Goal: Task Accomplishment & Management: Use online tool/utility

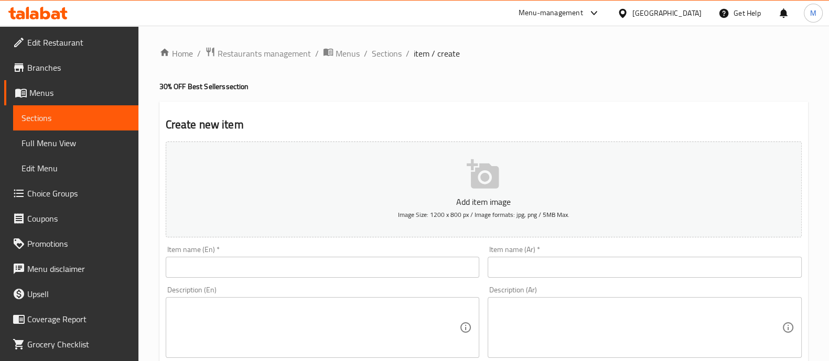
click at [609, 22] on div "Menu-management" at bounding box center [559, 13] width 99 height 25
click at [583, 15] on div "Menu-management" at bounding box center [551, 13] width 65 height 13
click at [524, 96] on div "All Plugins Agent Campaigns Center Menu-management Restaurant-Management" at bounding box center [571, 81] width 157 height 94
click at [522, 89] on div "All Plugins Agent Campaigns Center Menu-management Restaurant-Management" at bounding box center [571, 81] width 157 height 94
click at [546, 93] on div "All Plugins Agent Campaigns Center Menu-management Restaurant-Management" at bounding box center [571, 81] width 157 height 94
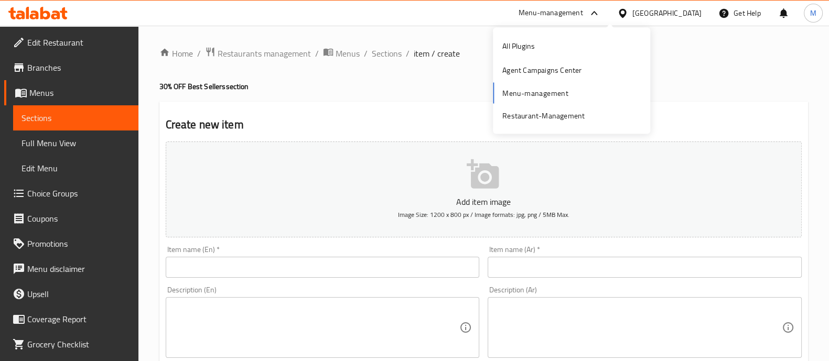
click at [514, 93] on div "All Plugins Agent Campaigns Center Menu-management Restaurant-Management" at bounding box center [571, 81] width 157 height 94
click at [747, 82] on h4 "30% OFF Best Sellers section" at bounding box center [483, 86] width 649 height 10
click at [583, 16] on div "Menu-management" at bounding box center [551, 13] width 65 height 13
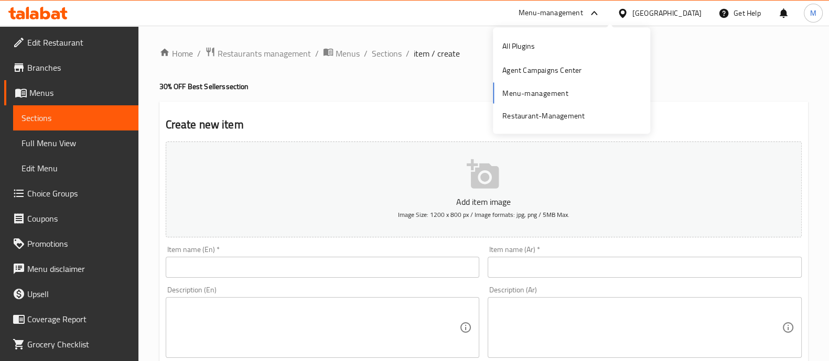
click at [531, 93] on div "All Plugins Agent Campaigns Center Menu-management Restaurant-Management" at bounding box center [571, 81] width 157 height 94
click at [541, 93] on div "All Plugins Agent Campaigns Center Menu-management Restaurant-Management" at bounding box center [571, 81] width 157 height 94
